Goal: Information Seeking & Learning: Learn about a topic

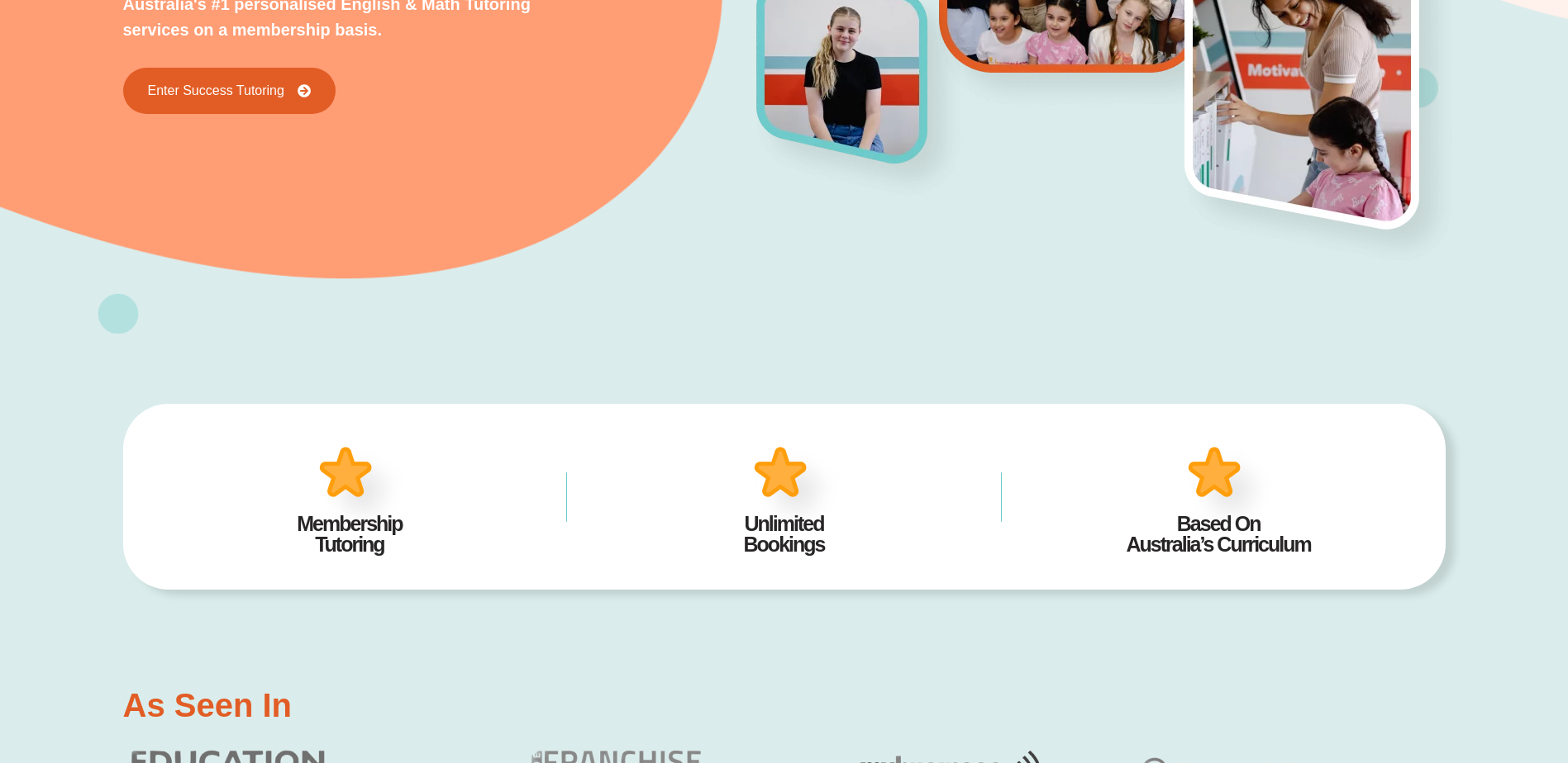
scroll to position [248, 0]
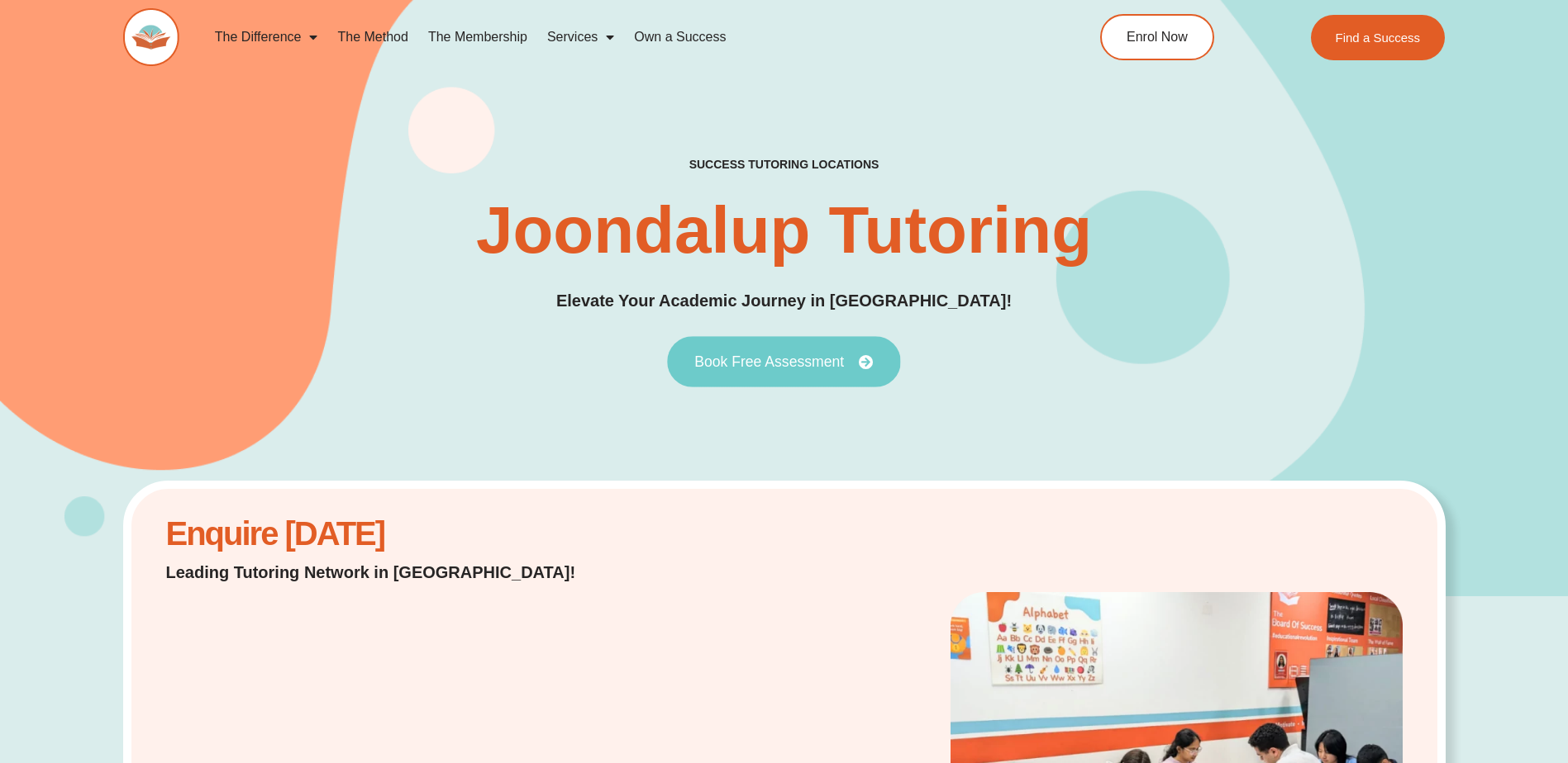
click at [848, 371] on link "Book Free Assessment" at bounding box center [784, 361] width 233 height 51
click at [769, 168] on h2 "success tutoring locations" at bounding box center [784, 165] width 190 height 15
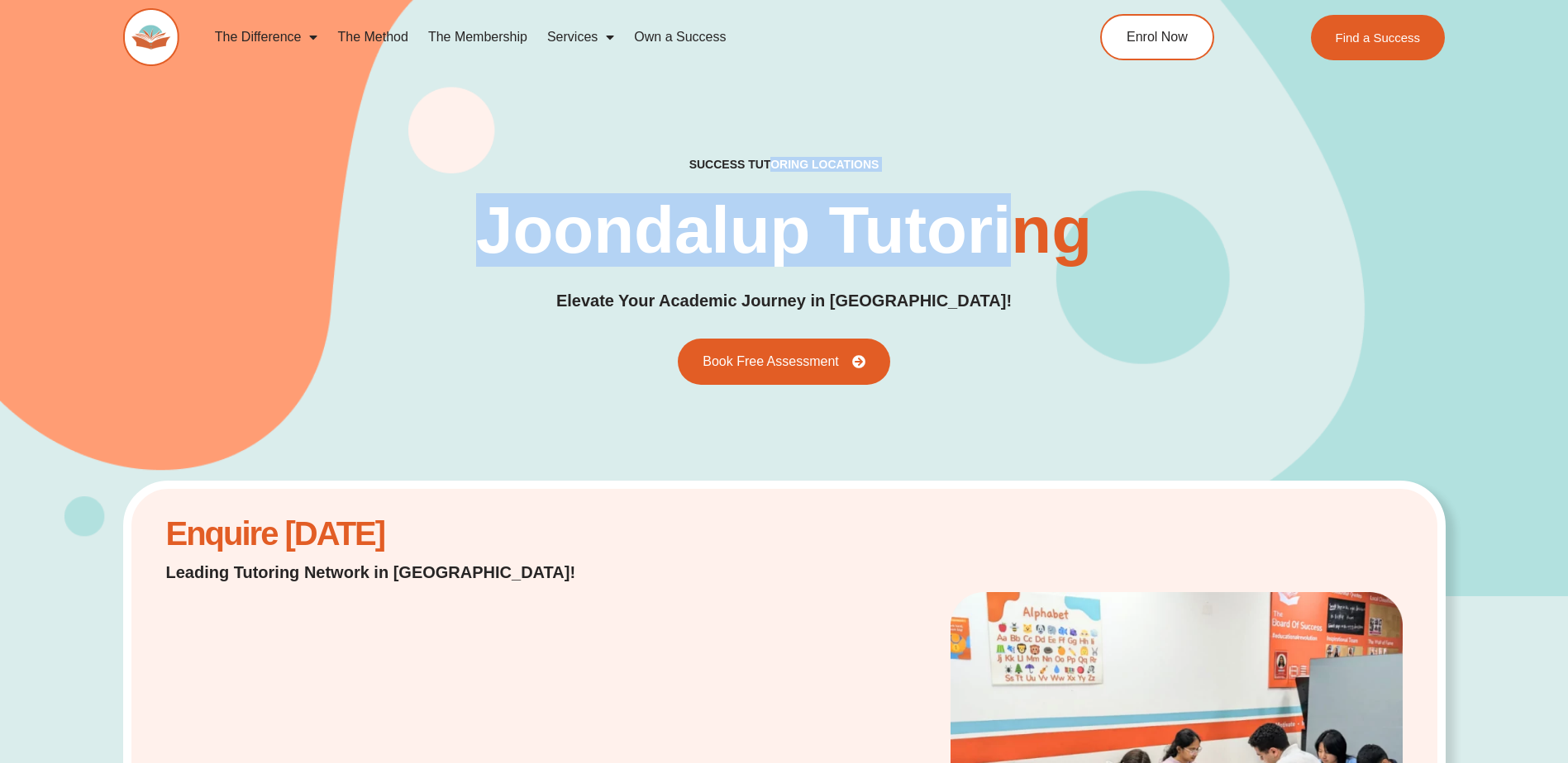
drag, startPoint x: 769, startPoint y: 156, endPoint x: 1023, endPoint y: 143, distance: 254.3
click at [1023, 143] on div "success tutoring locations Joondalup Tutoring Elevate Your Academic Journey in …" at bounding box center [784, 270] width 1322 height 650
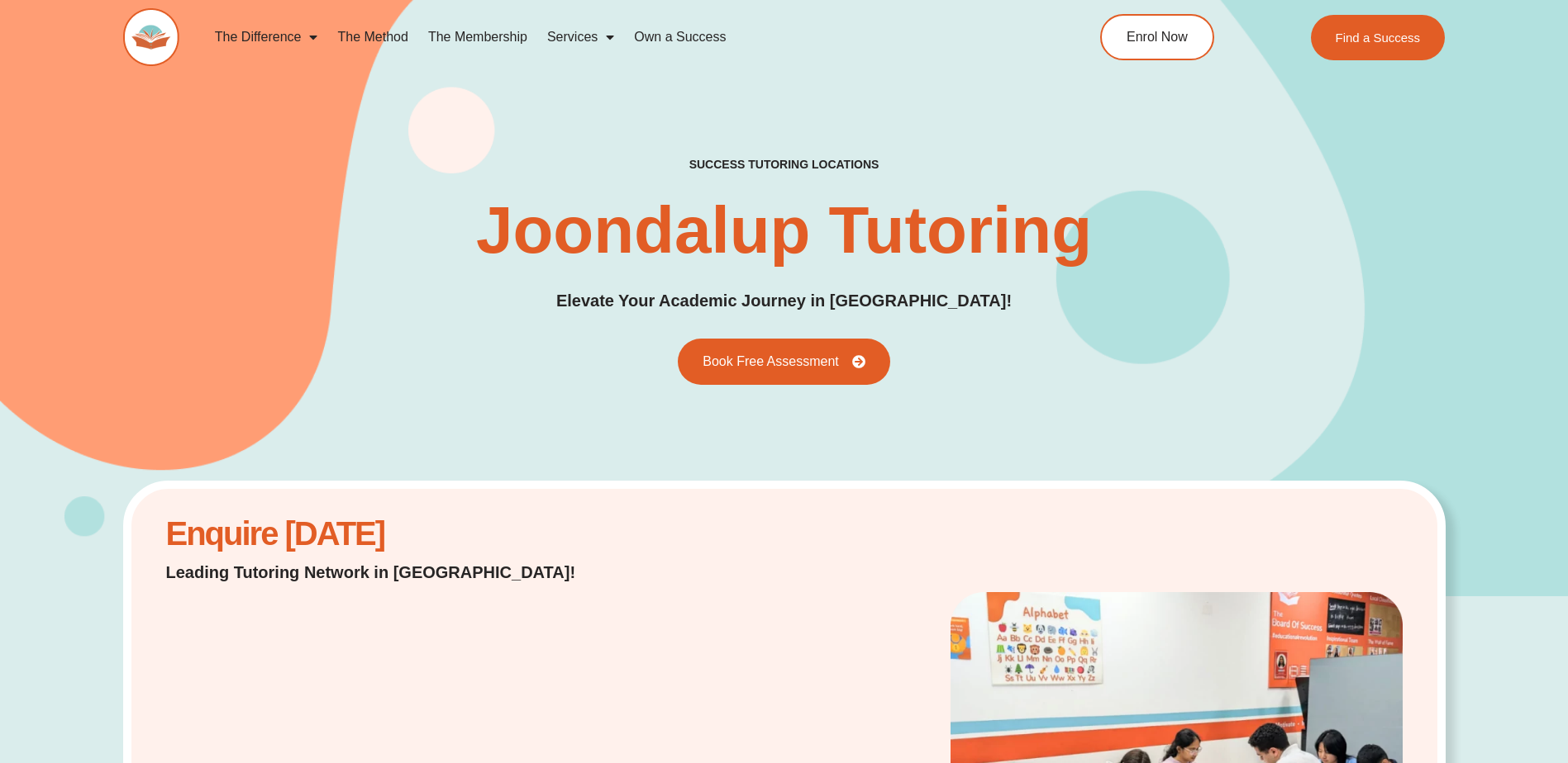
click at [888, 316] on div "success tutoring locations Joondalup Tutoring Elevate Your Academic Journey in …" at bounding box center [784, 271] width 1322 height 227
click at [473, 35] on link "The Membership" at bounding box center [478, 38] width 119 height 38
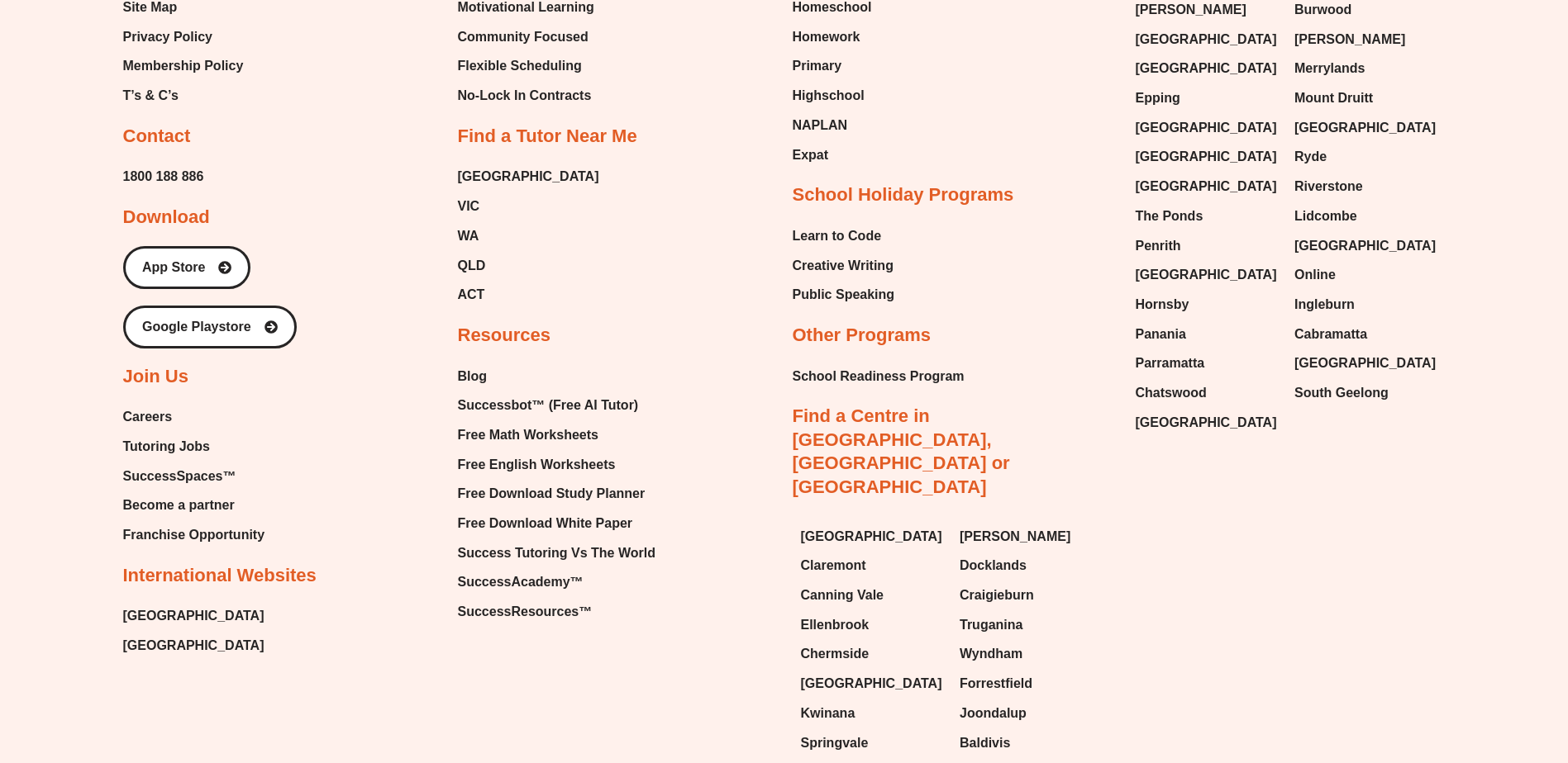
scroll to position [7421, 0]
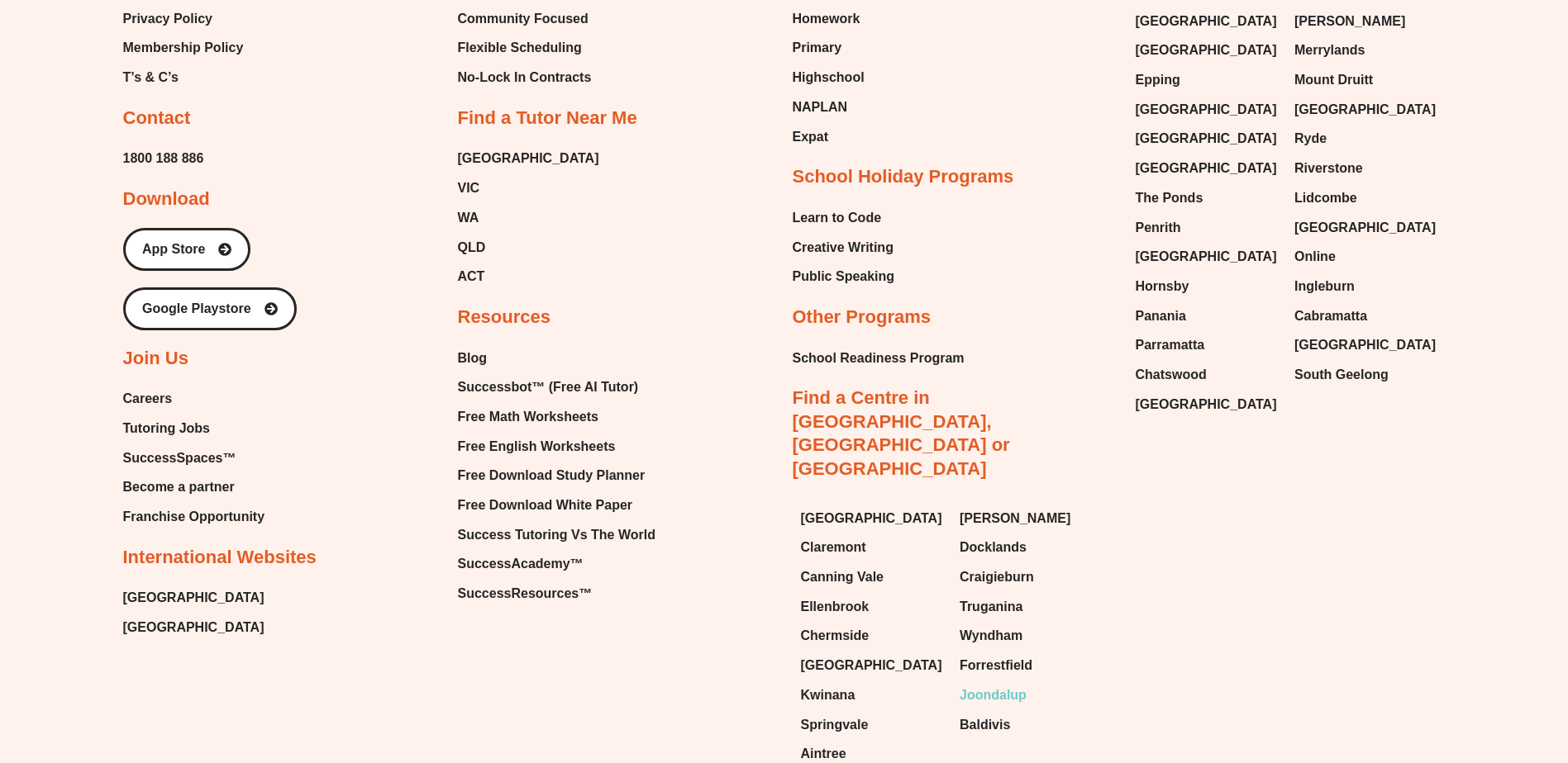
click at [987, 683] on span "Joondalup" at bounding box center [992, 695] width 67 height 25
